Goal: Find specific page/section: Find specific page/section

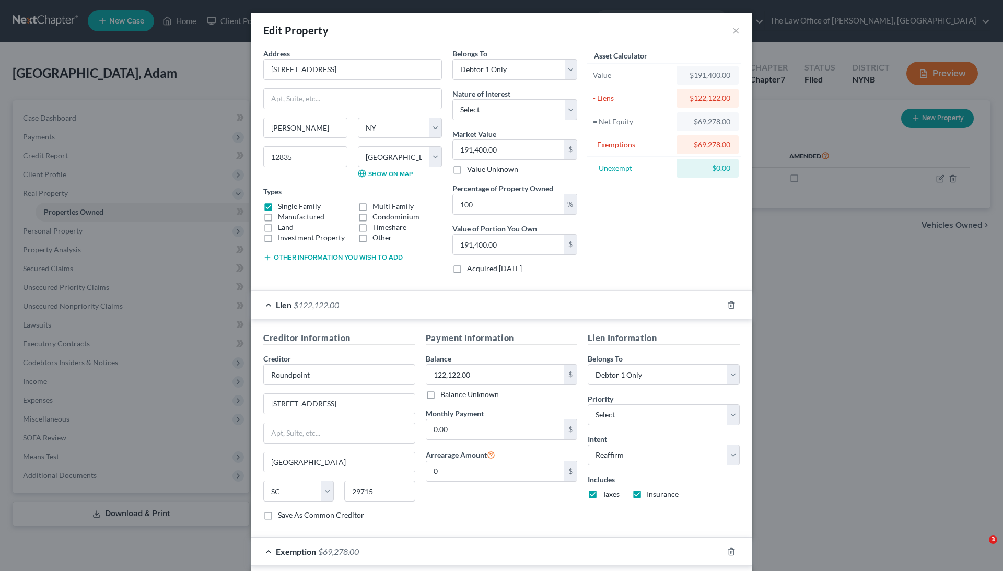
select select "35"
select select "44"
select select "0"
select select "42"
select select "0"
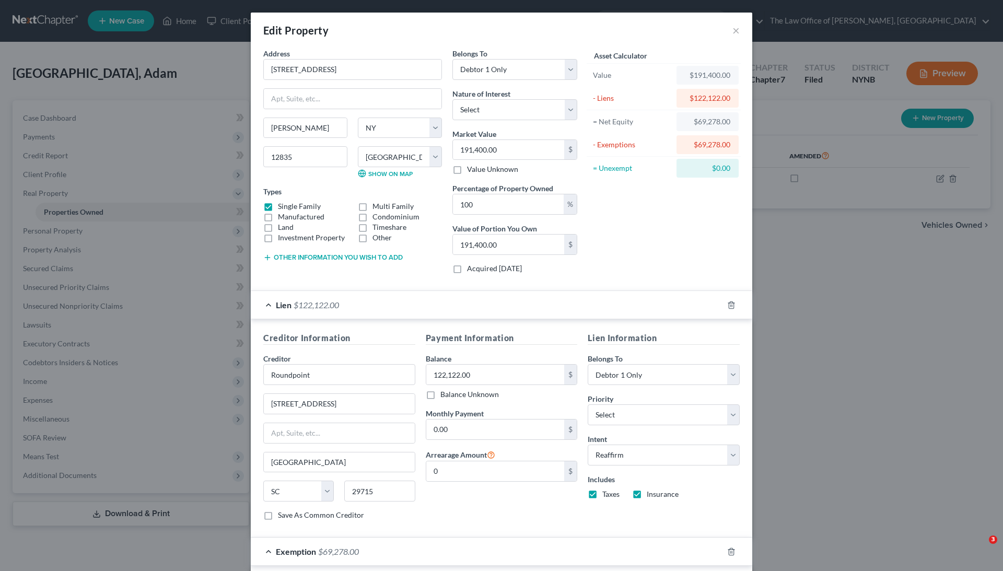
select select "2"
click at [736, 30] on button "×" at bounding box center [735, 30] width 7 height 13
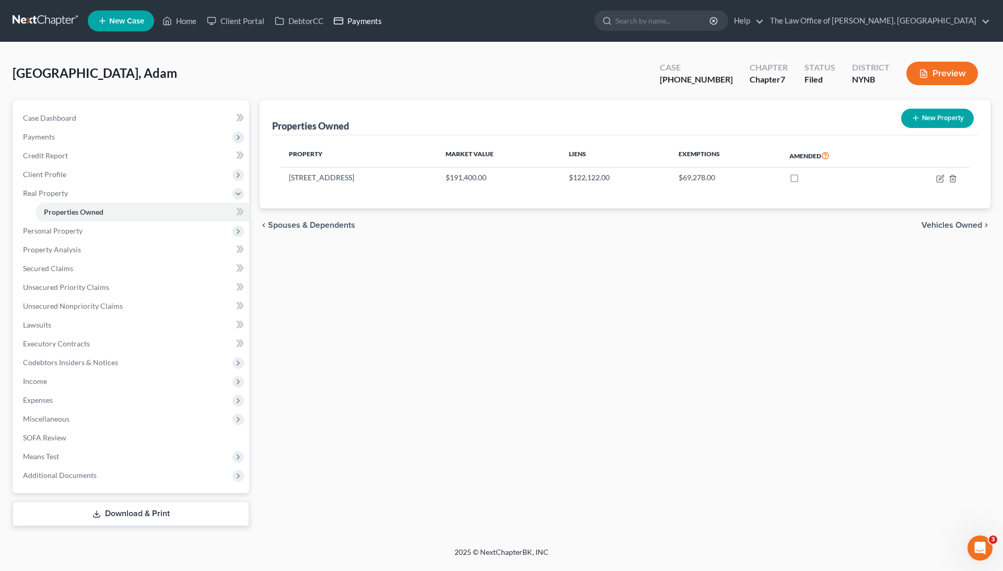
click at [375, 20] on link "Payments" at bounding box center [358, 20] width 59 height 19
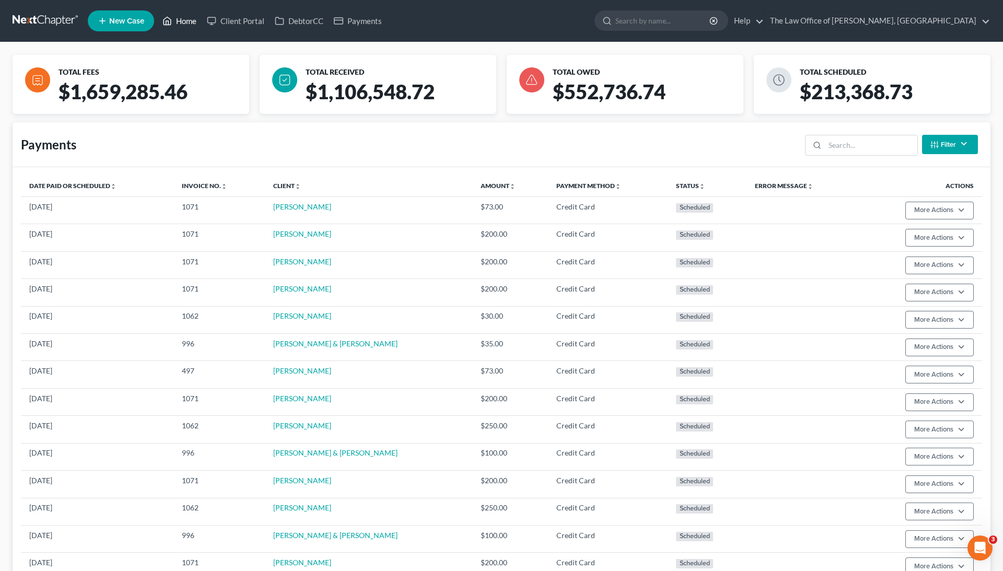
click at [168, 23] on icon at bounding box center [166, 21] width 9 height 13
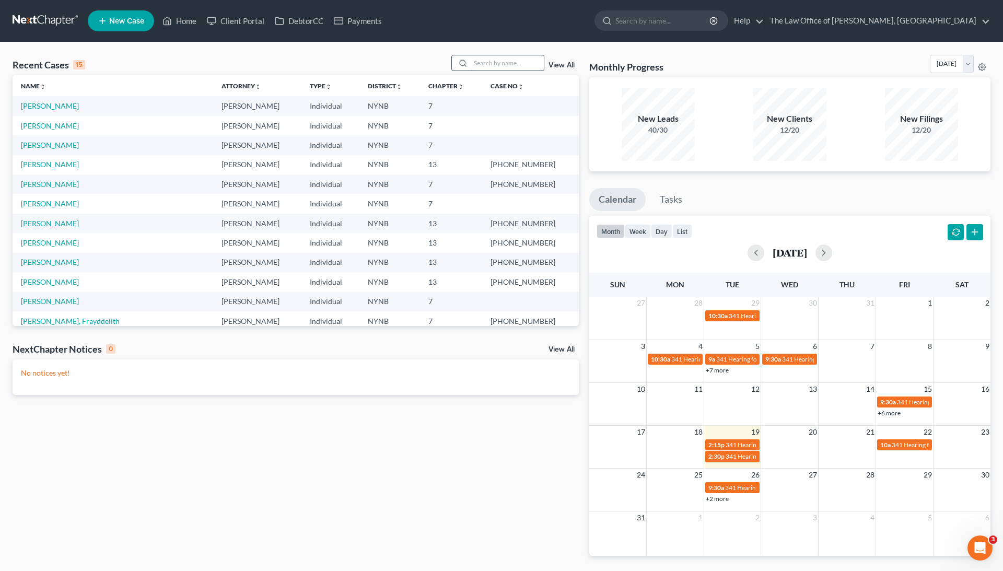
click at [485, 66] on input "search" at bounding box center [507, 62] width 73 height 15
click at [474, 70] on div at bounding box center [497, 63] width 93 height 16
click at [479, 65] on input "search" at bounding box center [507, 62] width 73 height 15
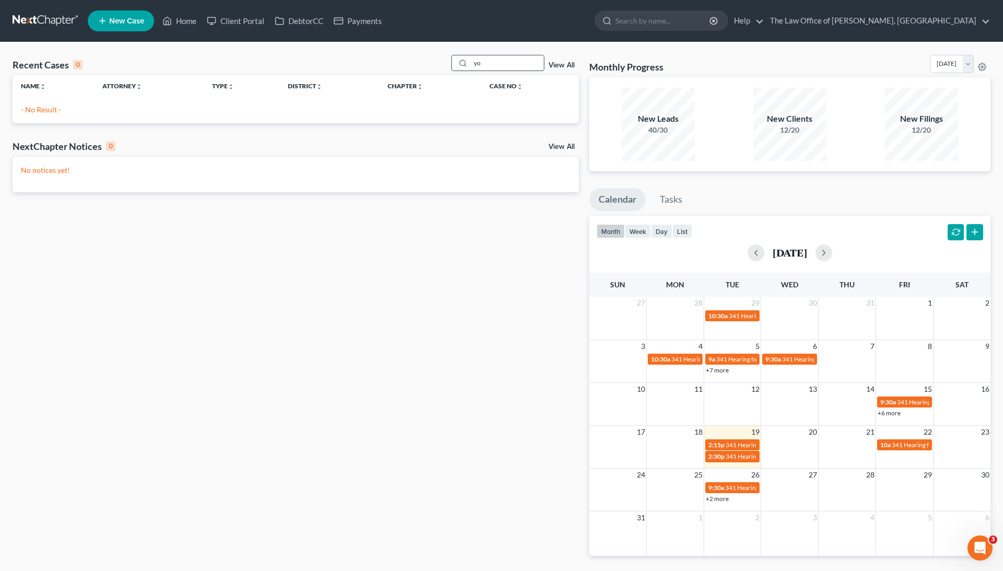
type input "y"
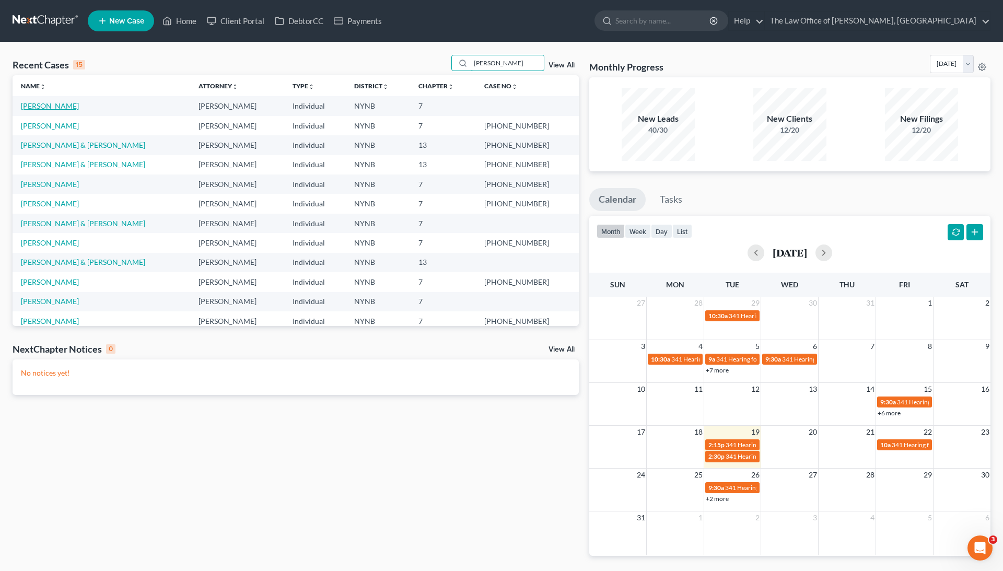
type input "[PERSON_NAME]"
click at [47, 104] on link "[PERSON_NAME]" at bounding box center [50, 105] width 58 height 9
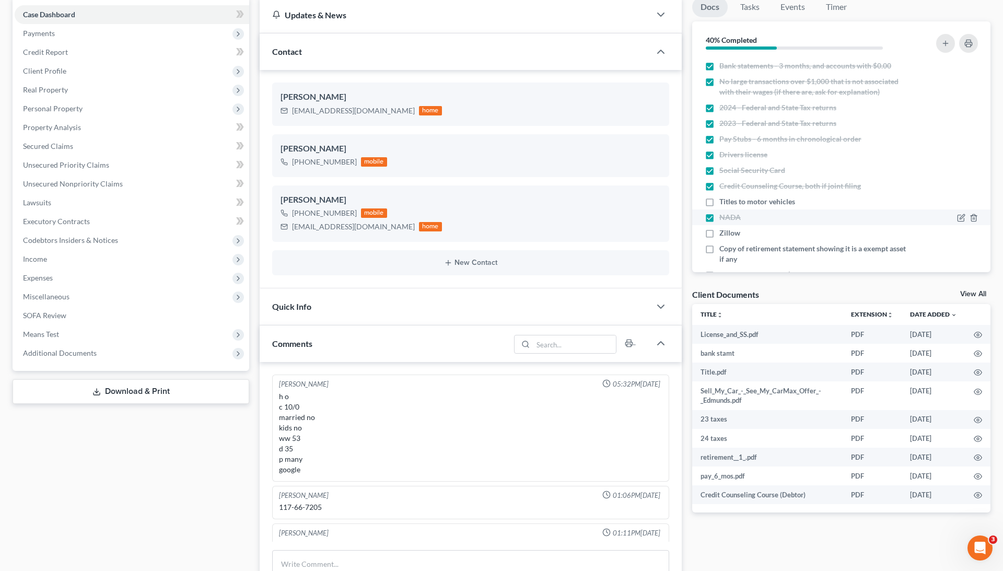
scroll to position [108, 0]
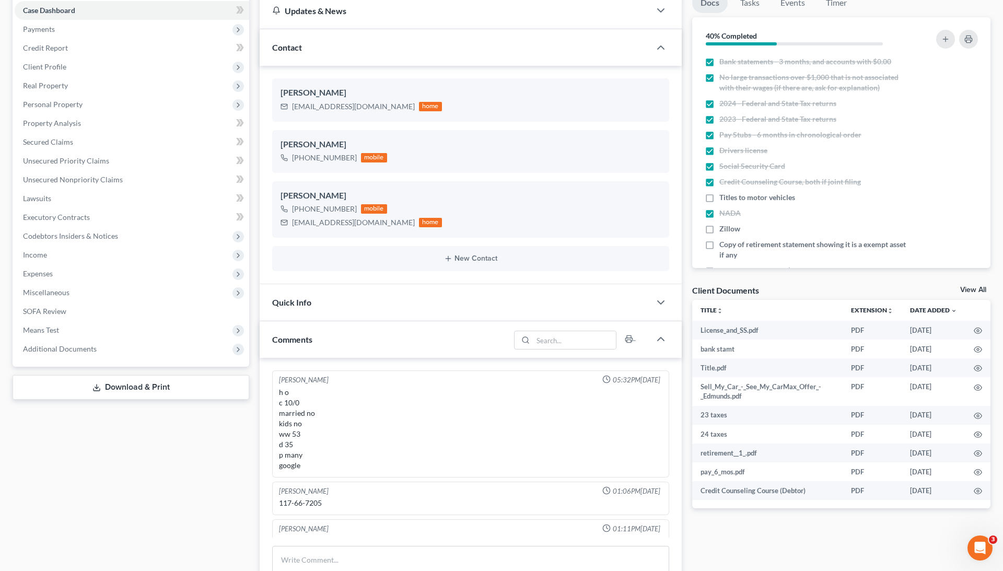
click at [956, 287] on div "Client Documents View All" at bounding box center [841, 292] width 298 height 15
